Goal: Information Seeking & Learning: Learn about a topic

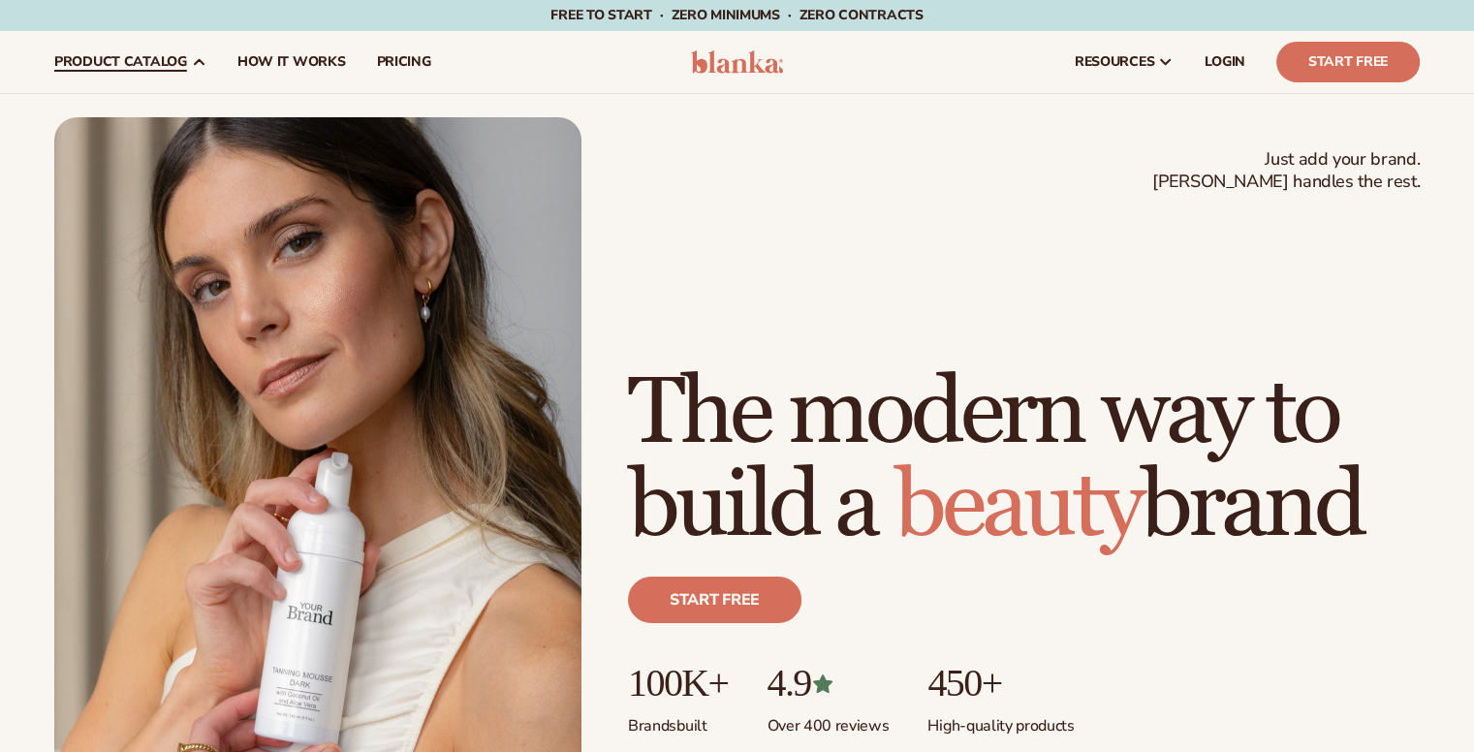
click at [151, 68] on span "product catalog" at bounding box center [120, 62] width 133 height 16
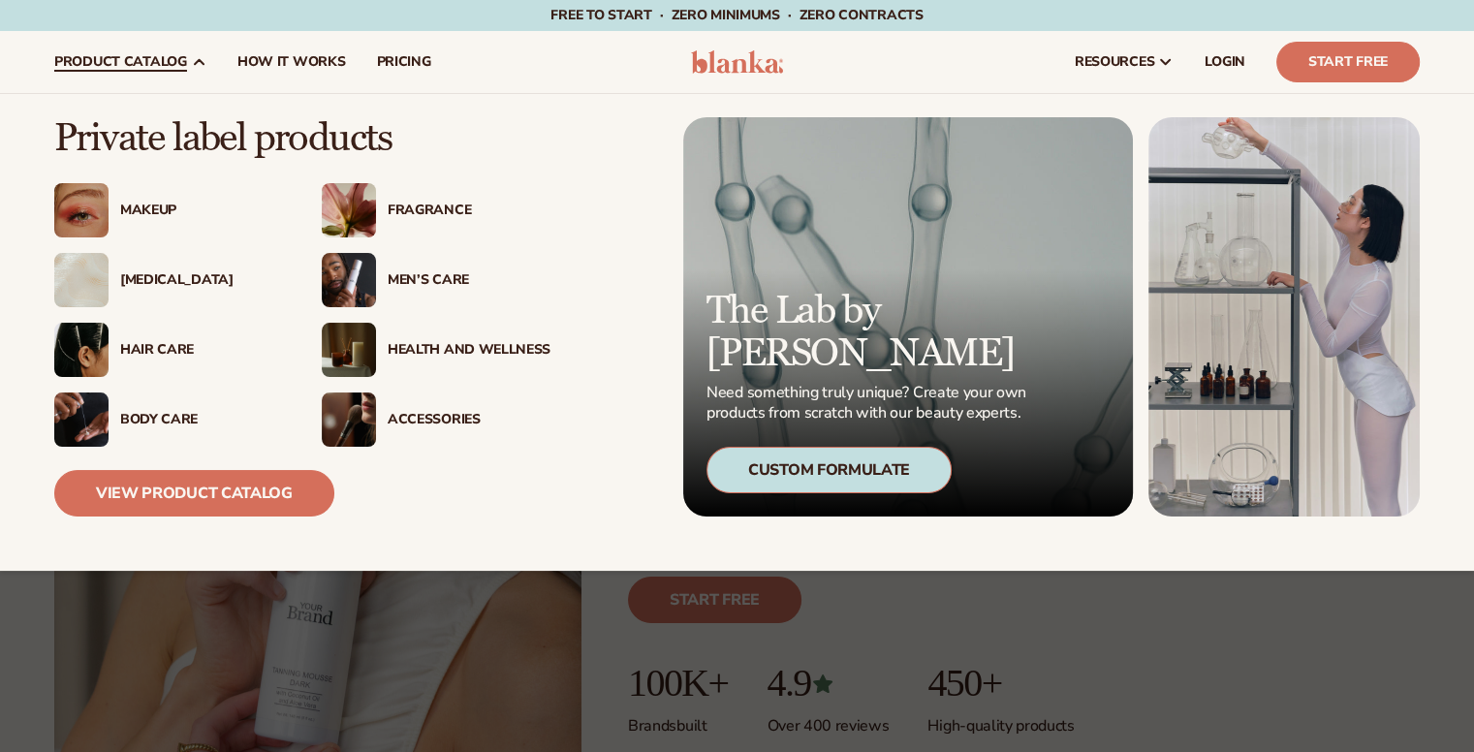
click at [140, 206] on div "Makeup" at bounding box center [201, 211] width 163 height 16
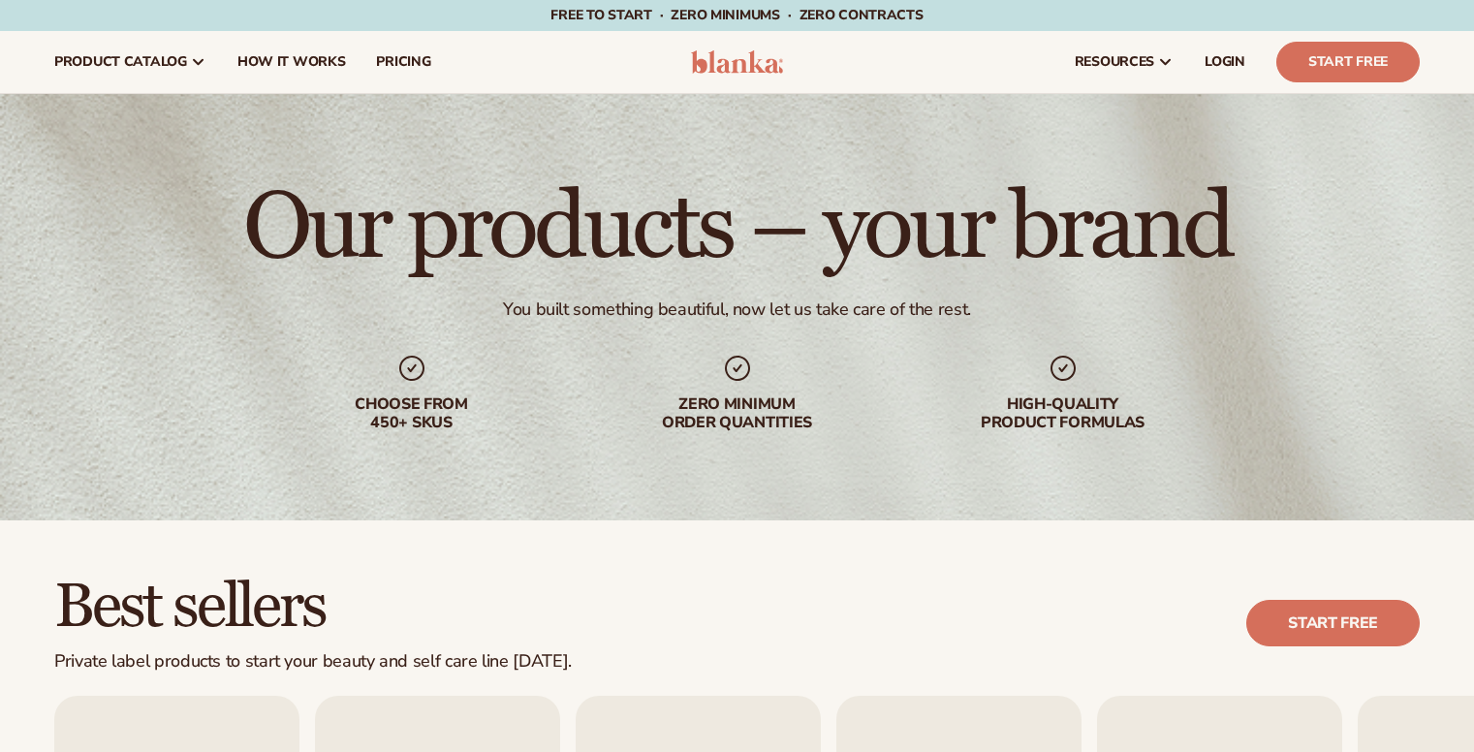
scroll to position [516, 0]
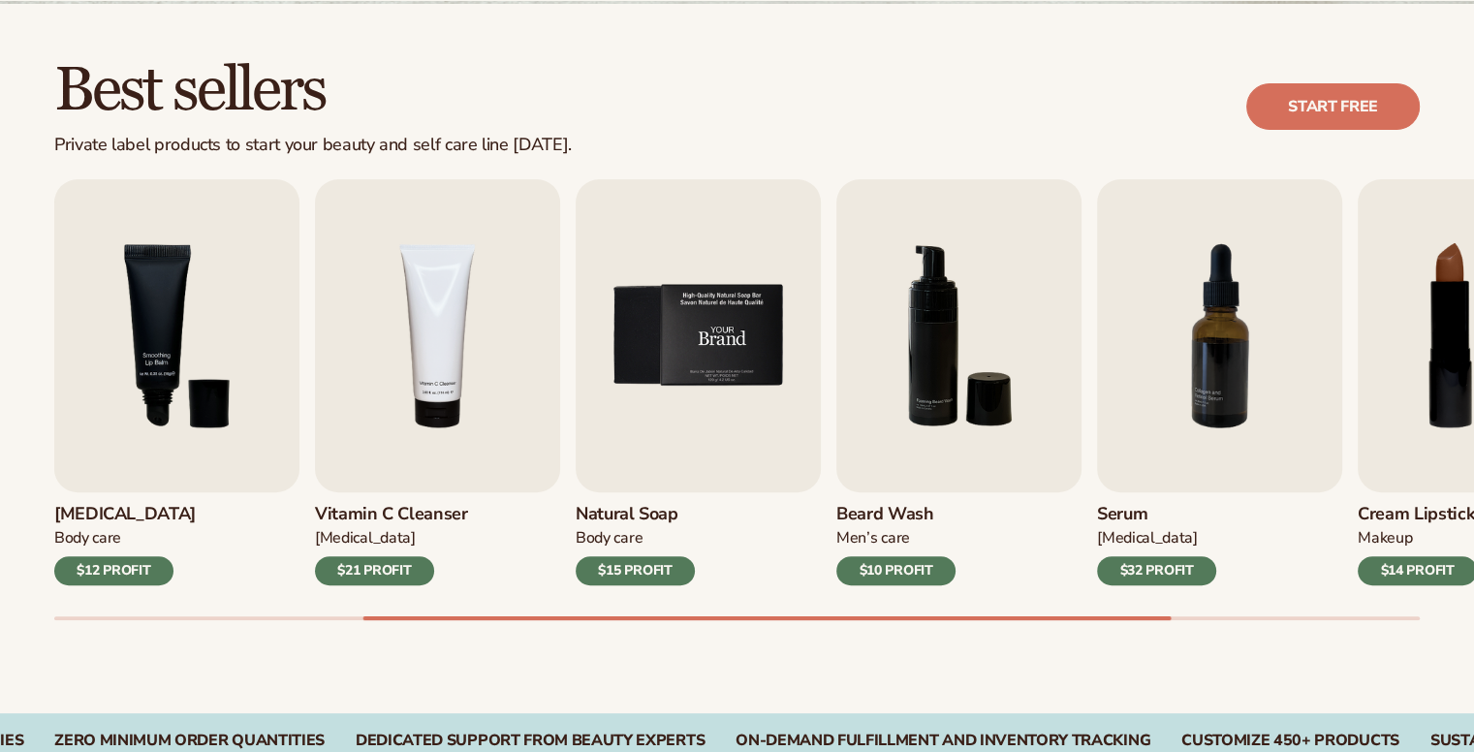
click at [690, 376] on img "5 / 9" at bounding box center [698, 335] width 245 height 313
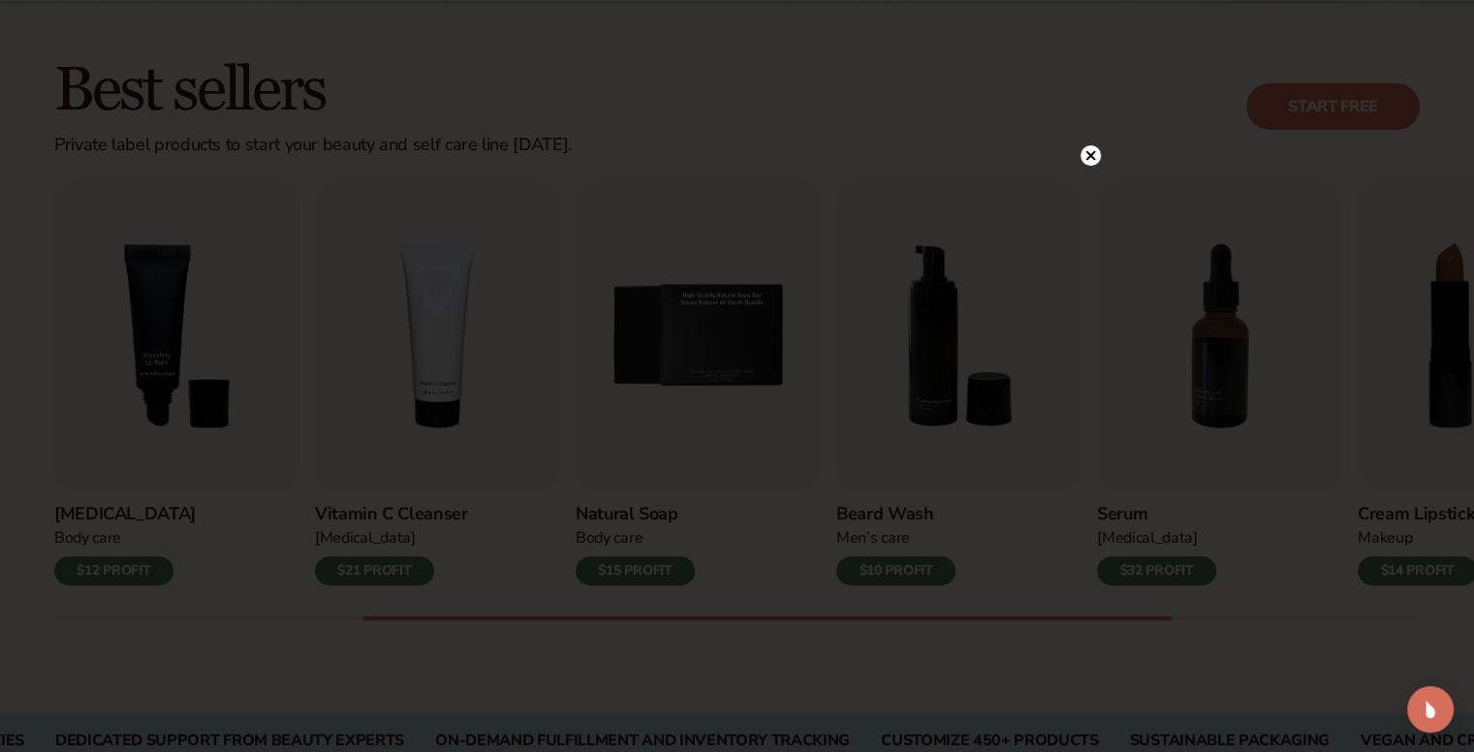
click at [1078, 158] on div "Join The Community" at bounding box center [738, 376] width 698 height 442
click at [1088, 156] on icon at bounding box center [1090, 155] width 10 height 10
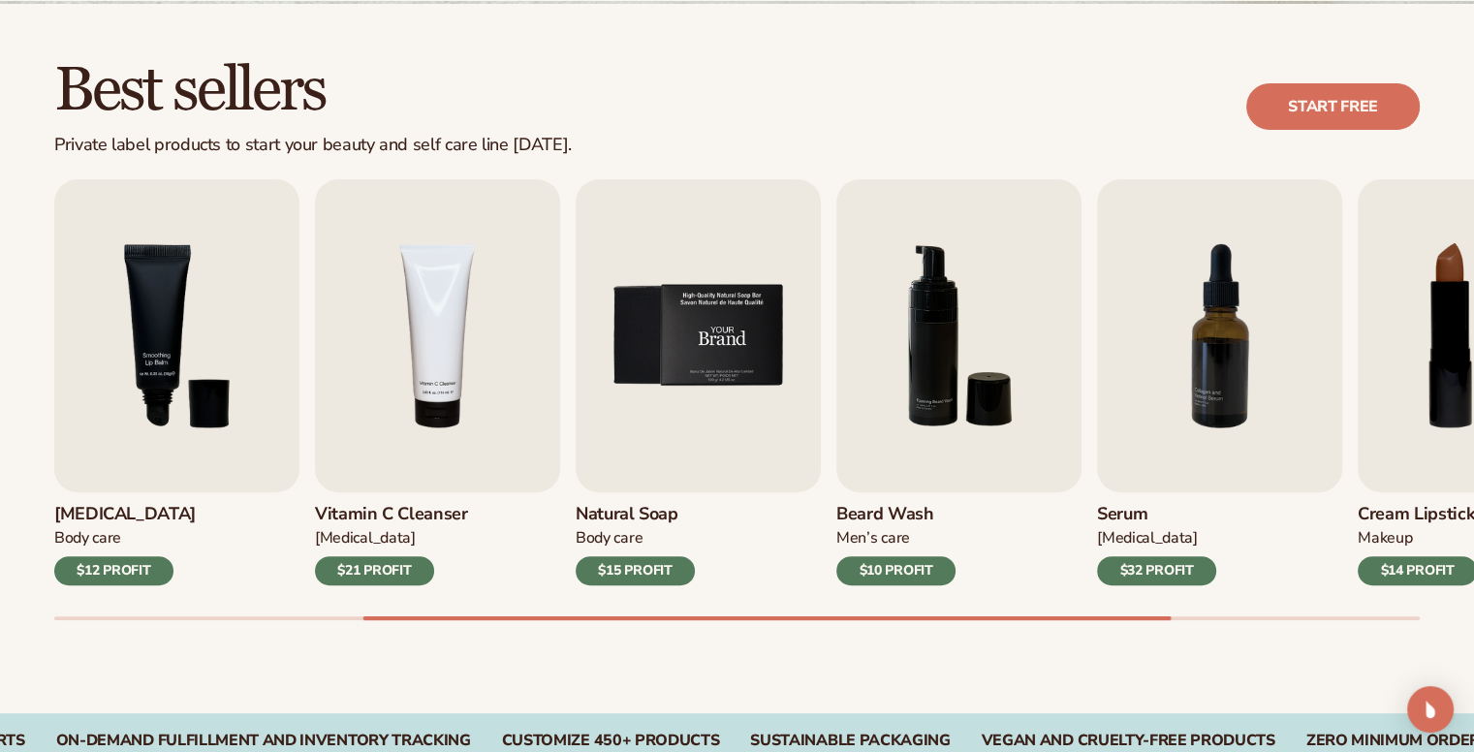
click at [779, 380] on img "5 / 9" at bounding box center [698, 335] width 245 height 313
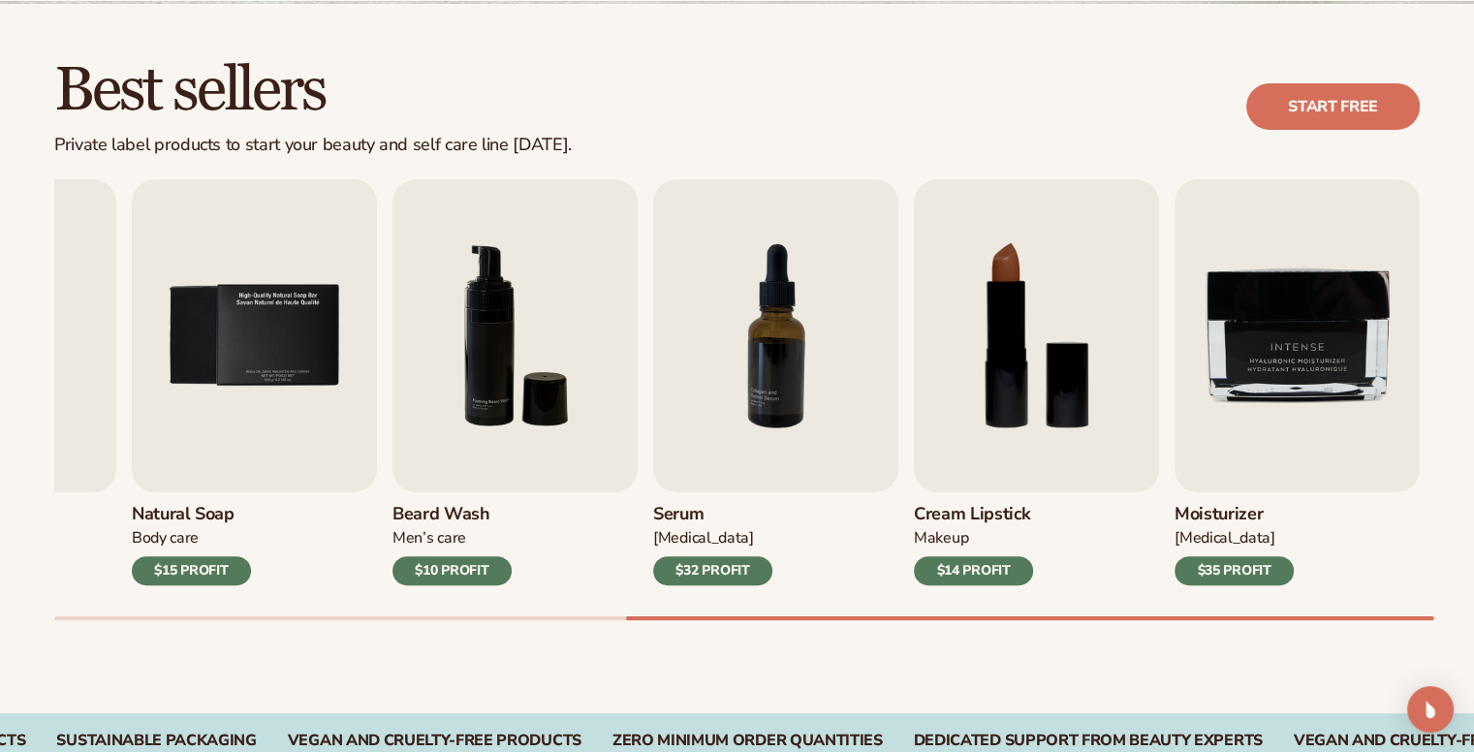
click at [717, 582] on div "$32 PROFIT" at bounding box center [712, 570] width 119 height 29
click at [718, 571] on div "$32 PROFIT" at bounding box center [712, 570] width 119 height 29
